Goal: Check status

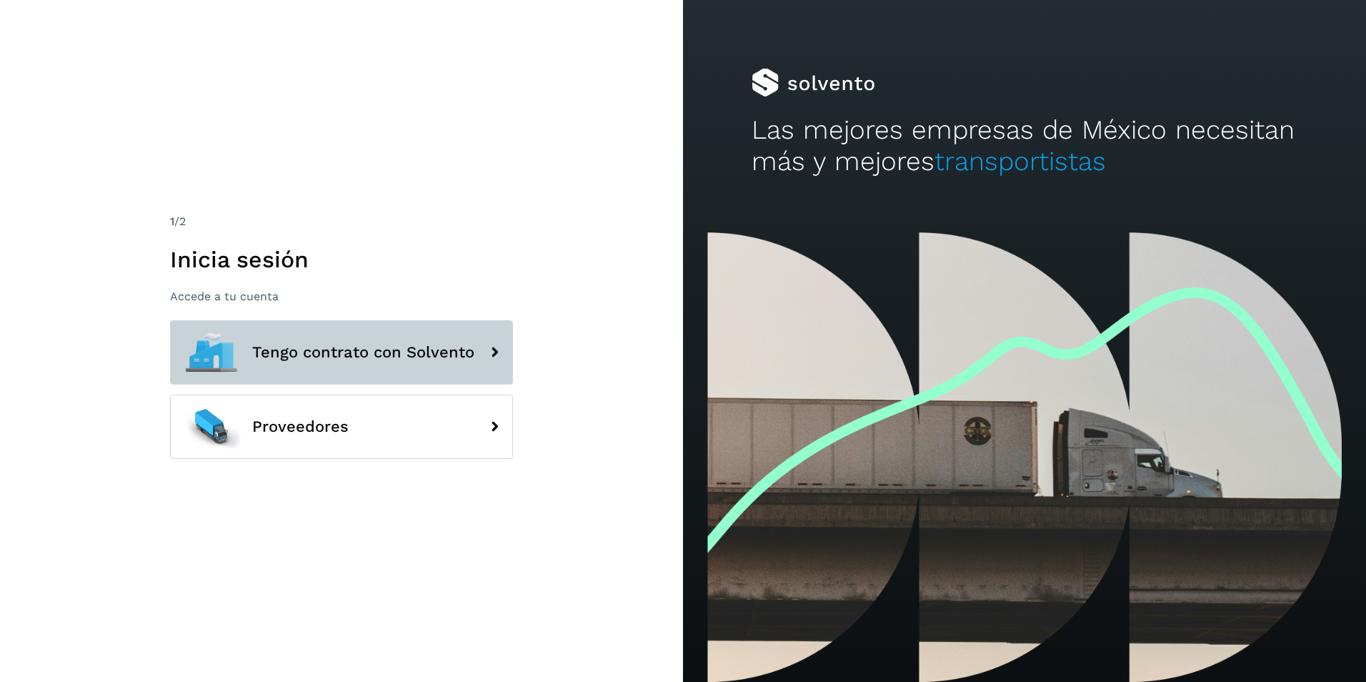
click at [384, 341] on button "Tengo contrato con Solvento" at bounding box center [341, 352] width 343 height 64
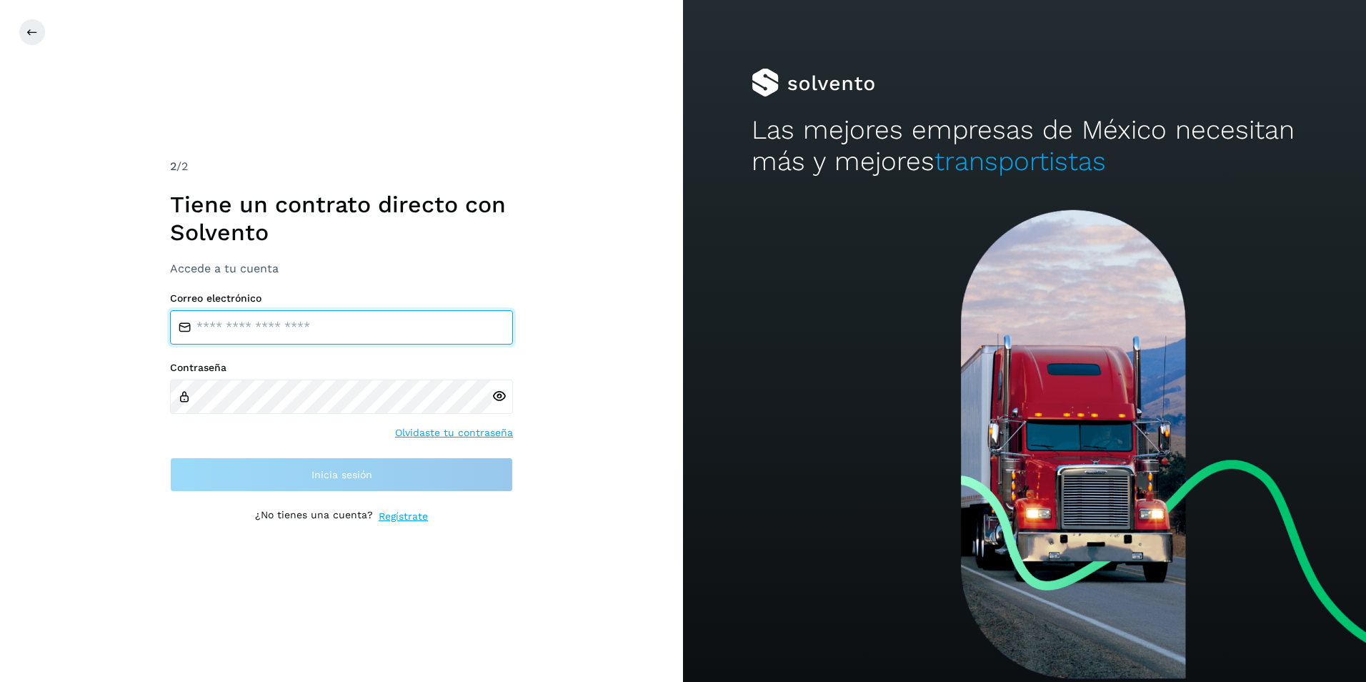
type input "**********"
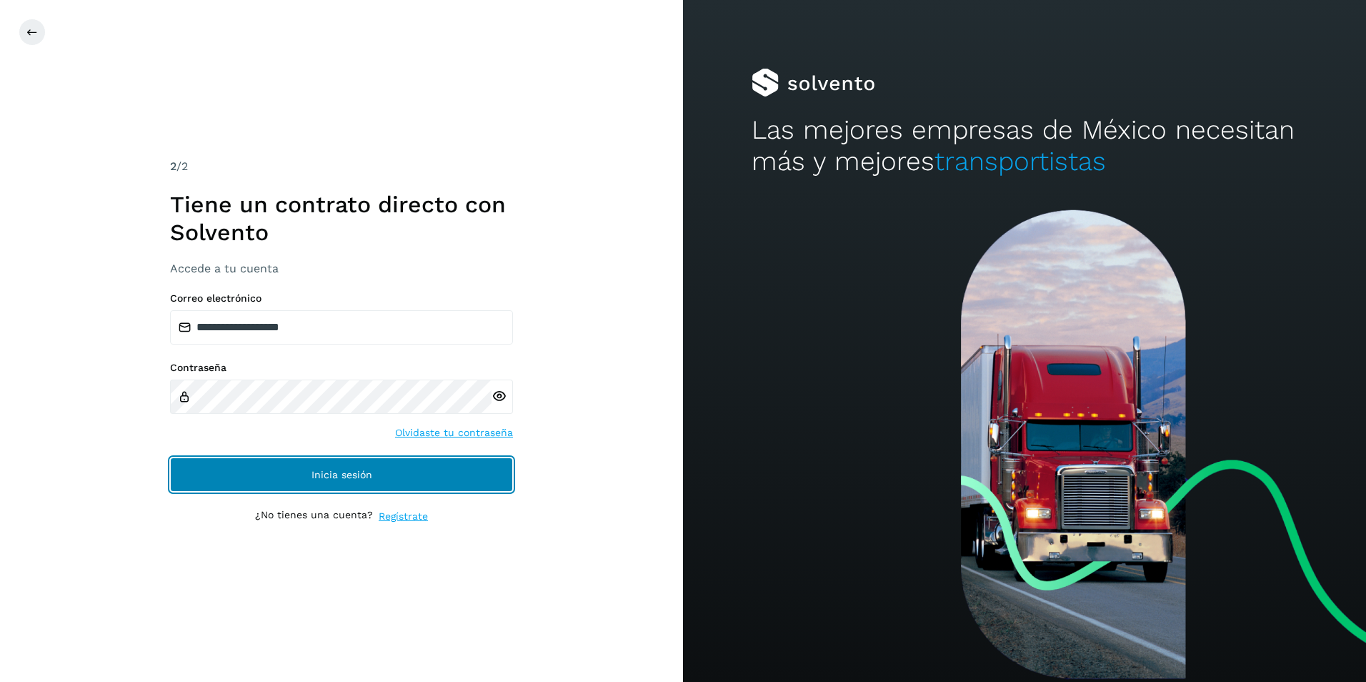
click at [391, 478] on button "Inicia sesión" at bounding box center [341, 474] width 343 height 34
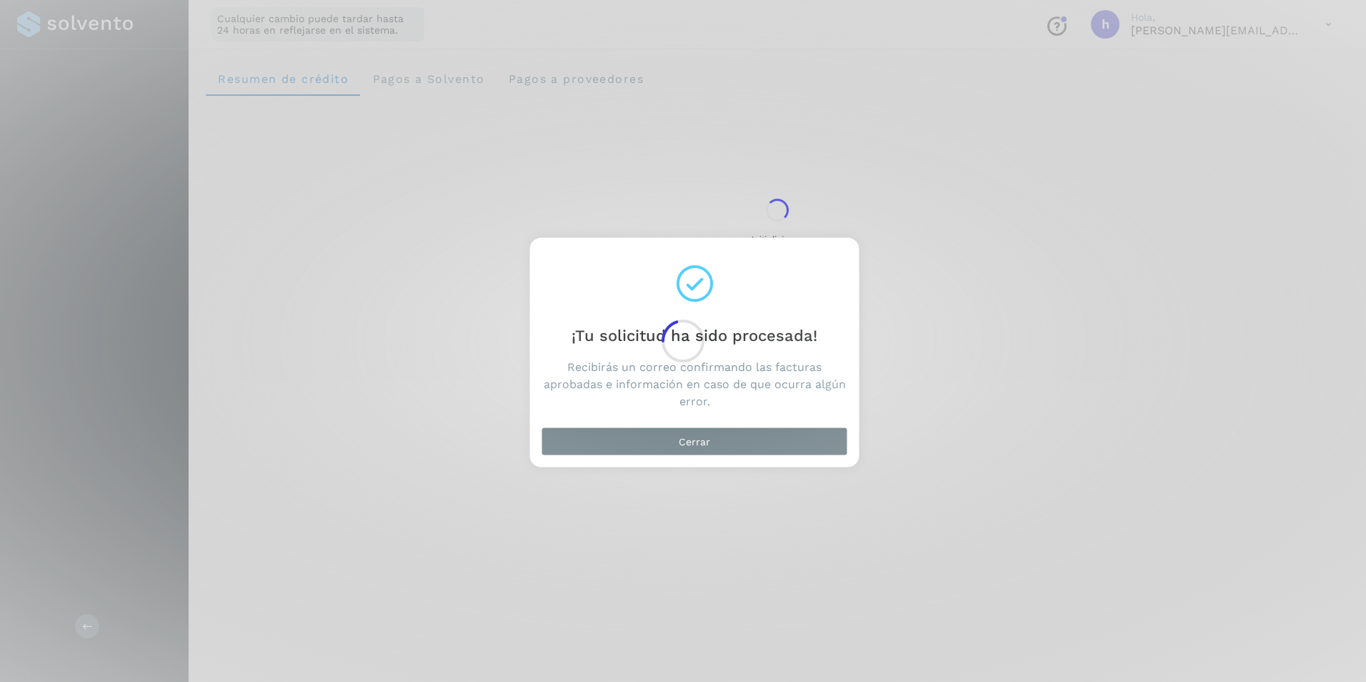
click at [635, 435] on div at bounding box center [683, 341] width 1366 height 682
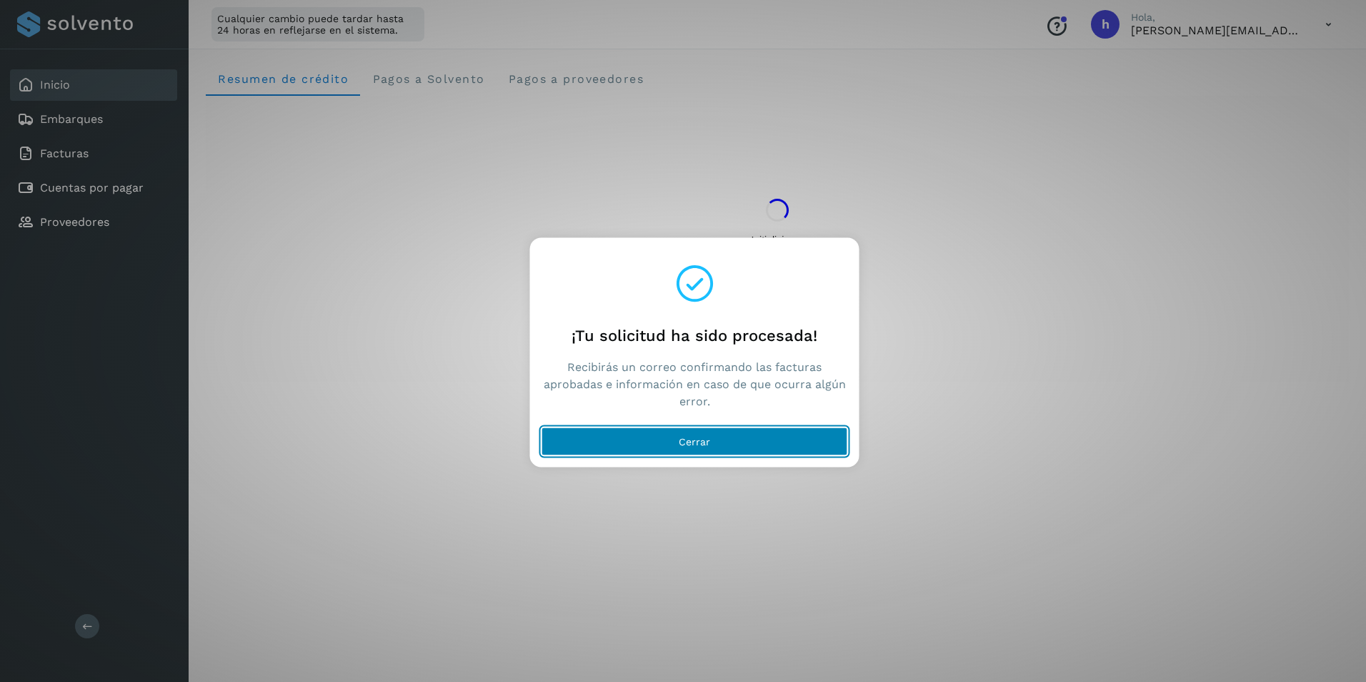
click at [633, 443] on button "Cerrar" at bounding box center [695, 441] width 307 height 29
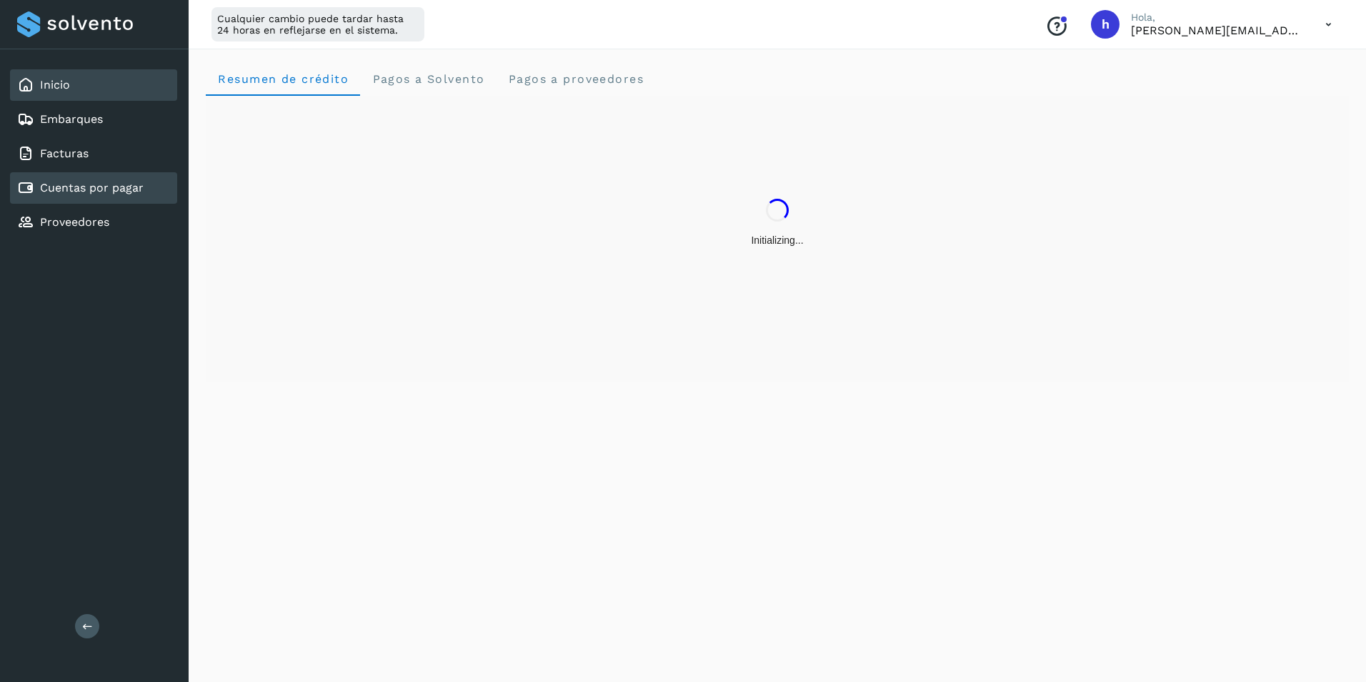
click at [110, 189] on link "Cuentas por pagar" at bounding box center [92, 188] width 104 height 14
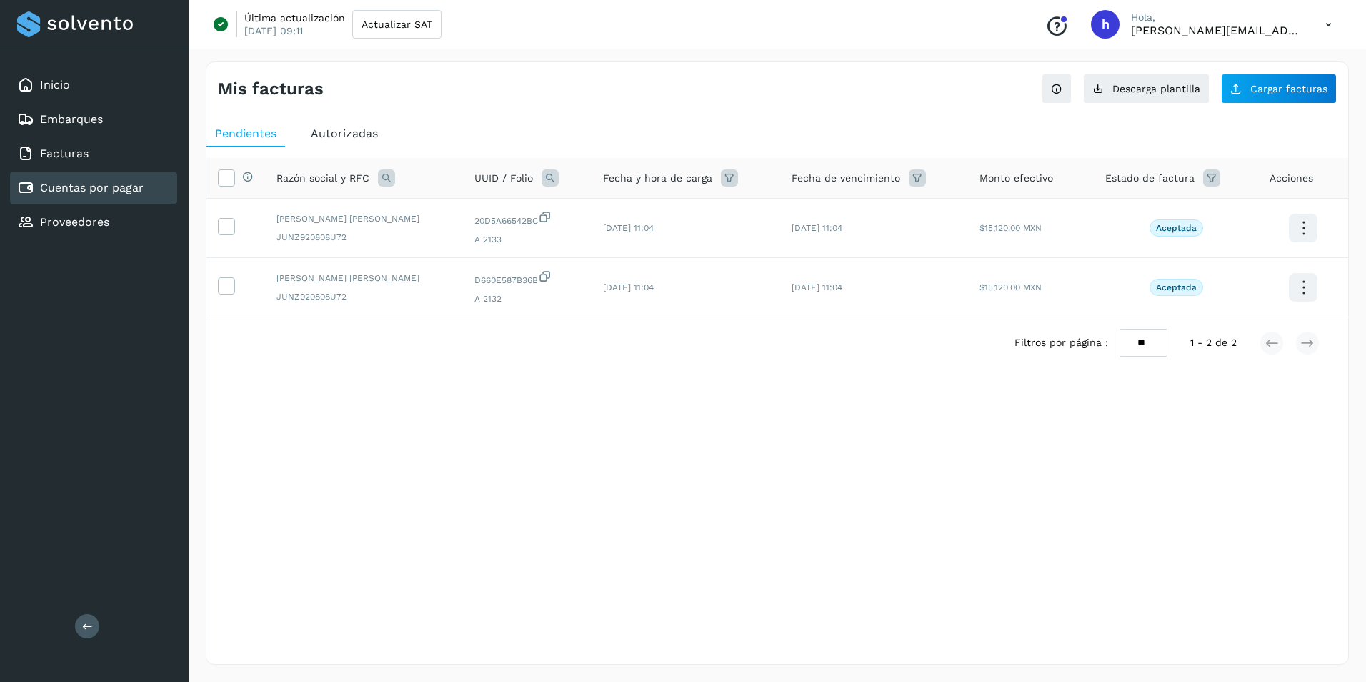
click at [350, 128] on span "Autorizadas" at bounding box center [344, 133] width 67 height 14
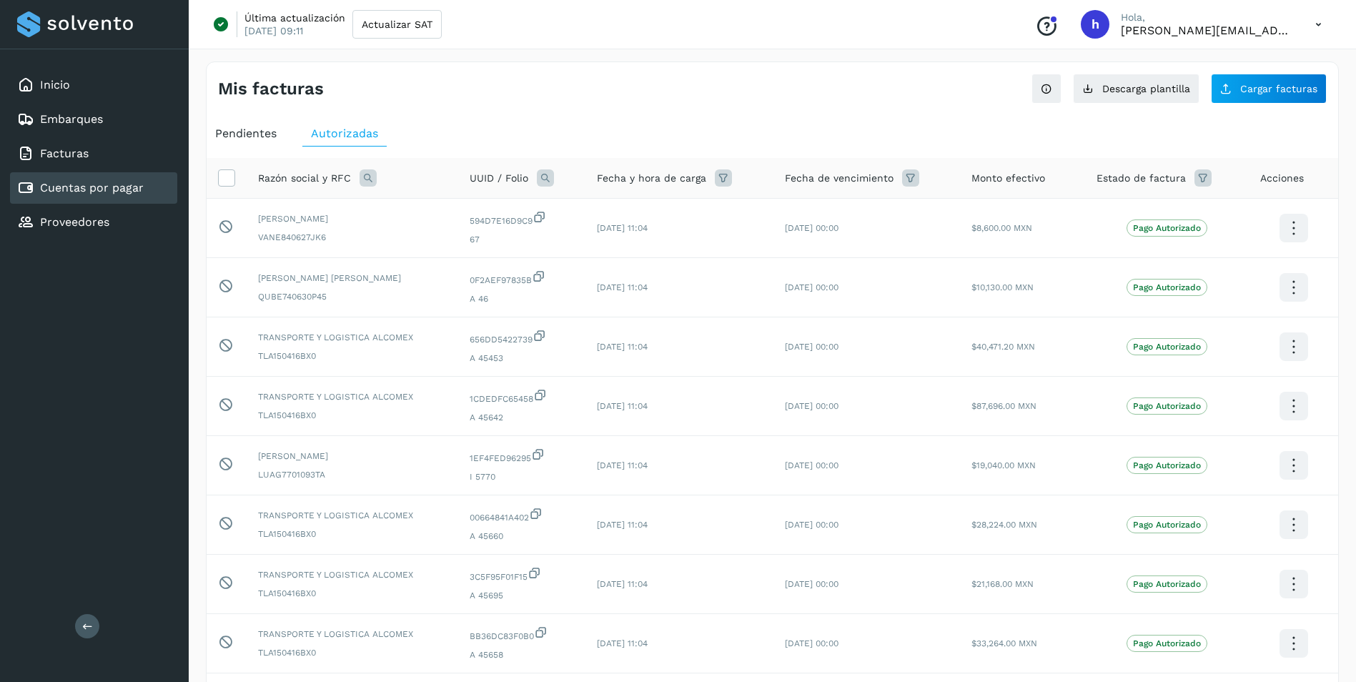
click at [527, 113] on div "Mis facturas Ver instrucciones para cargar Facturas Descarga plantilla Cargar f…" at bounding box center [772, 478] width 1133 height 835
click at [258, 134] on span "Pendientes" at bounding box center [245, 133] width 61 height 14
